Goal: Task Accomplishment & Management: Use online tool/utility

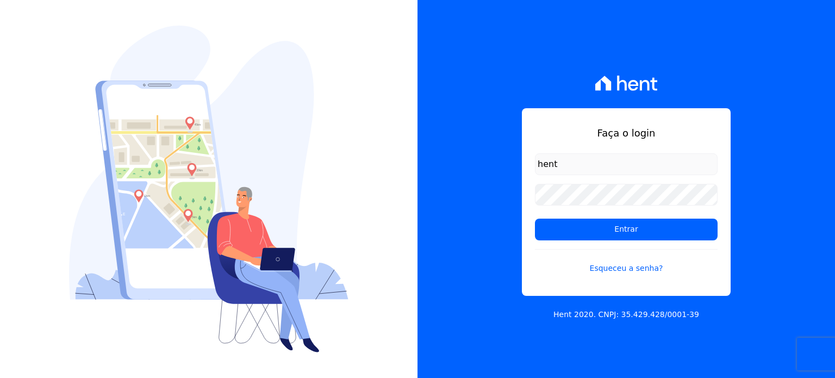
type input "hent"
click at [535, 218] on input "Entrar" at bounding box center [626, 229] width 183 height 22
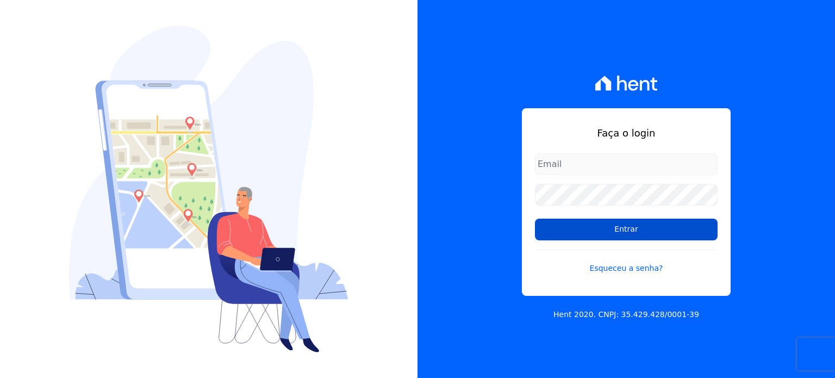
click at [559, 232] on input "Entrar" at bounding box center [626, 229] width 183 height 22
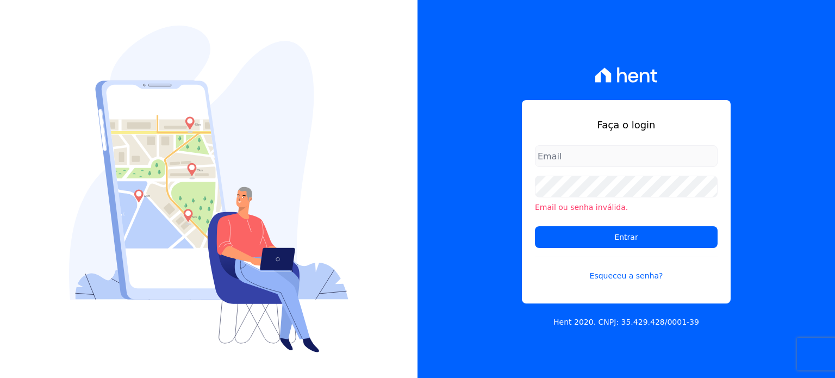
type input "[EMAIL_ADDRESS][DOMAIN_NAME]"
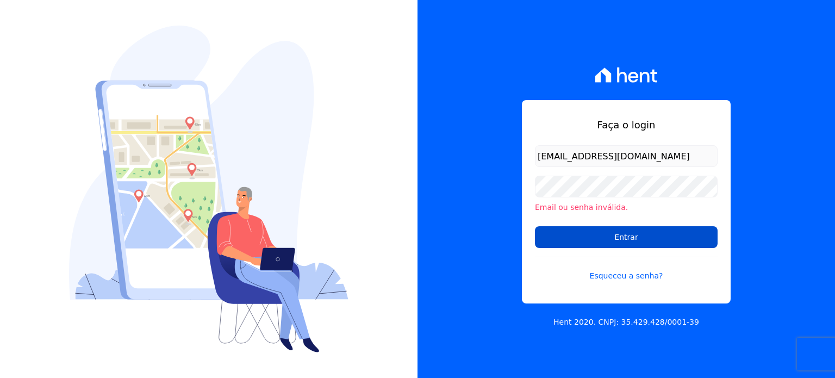
click at [569, 234] on input "Entrar" at bounding box center [626, 237] width 183 height 22
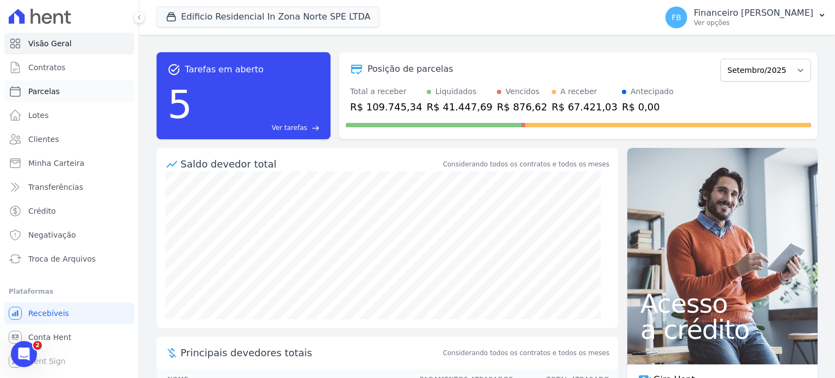
click at [62, 89] on link "Parcelas" at bounding box center [69, 91] width 130 height 22
select select
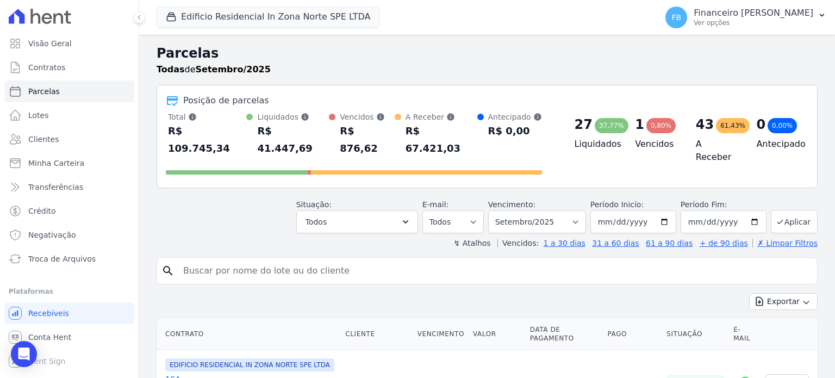
click at [266, 260] on input "search" at bounding box center [495, 271] width 636 height 22
type input "naiara"
select select
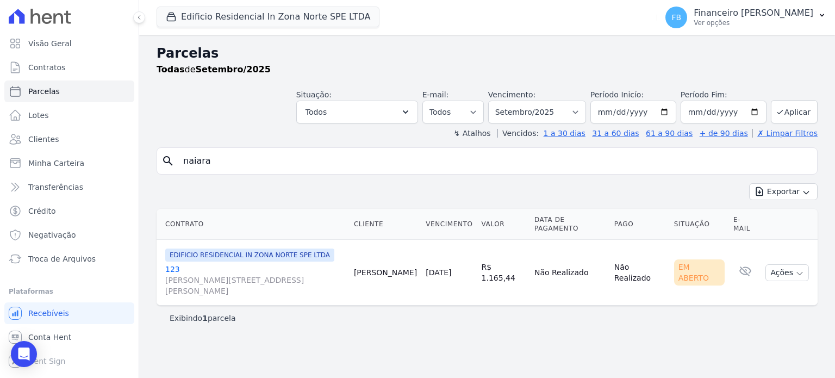
click at [172, 264] on link "123 Rua Milton Monzoni Wagner, 154, Parque Campolim" at bounding box center [255, 280] width 180 height 33
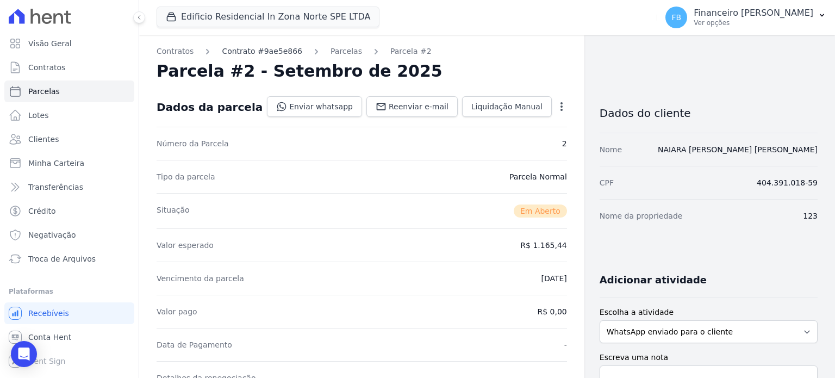
click at [275, 51] on link "Contrato #9ae5e866" at bounding box center [262, 51] width 80 height 11
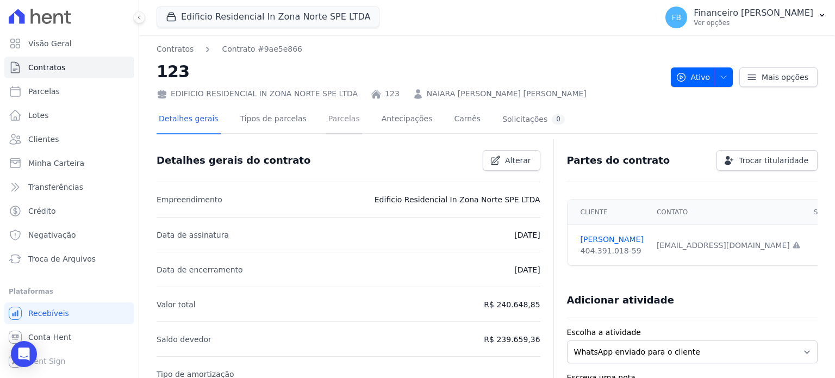
click at [330, 115] on link "Parcelas" at bounding box center [344, 119] width 36 height 29
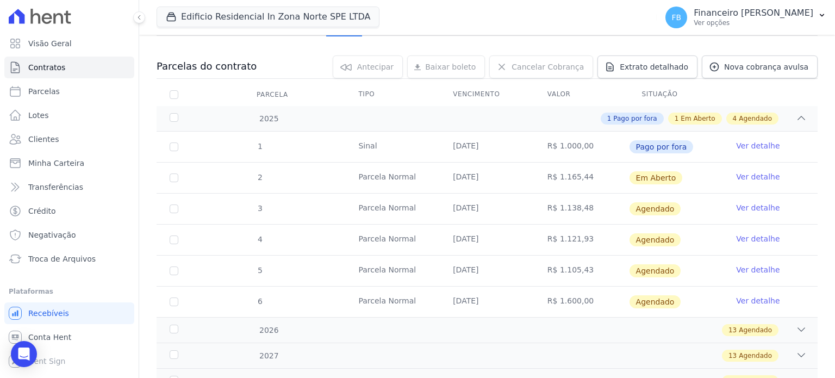
scroll to position [109, 0]
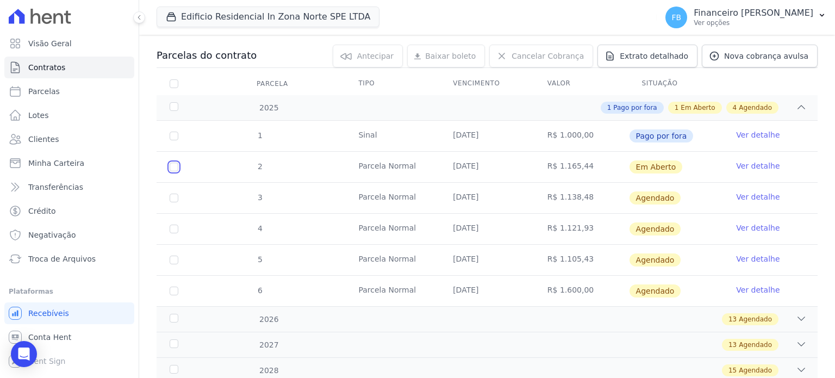
click at [176, 165] on input "checkbox" at bounding box center [174, 166] width 9 height 9
checkbox input "true"
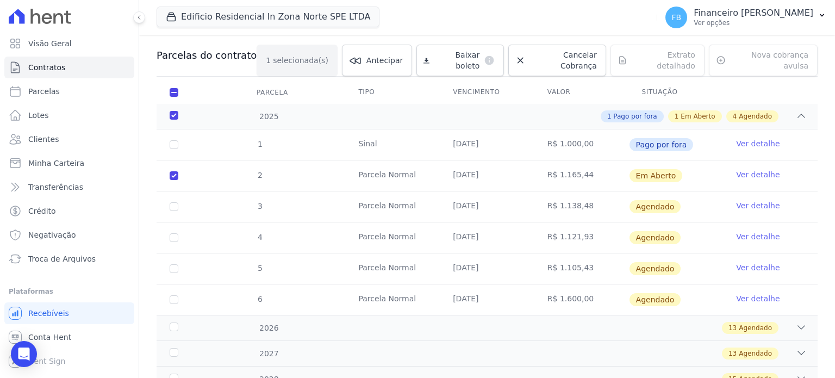
click at [748, 169] on link "Ver detalhe" at bounding box center [757, 174] width 43 height 11
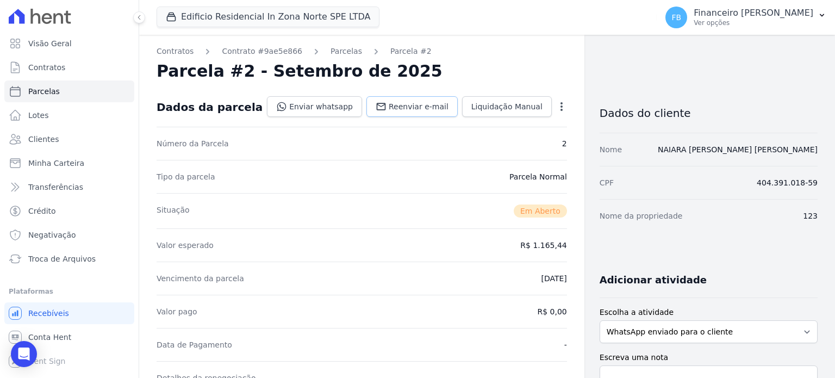
click at [406, 108] on span "Reenviar e-mail" at bounding box center [419, 106] width 60 height 11
